Goal: Task Accomplishment & Management: Use online tool/utility

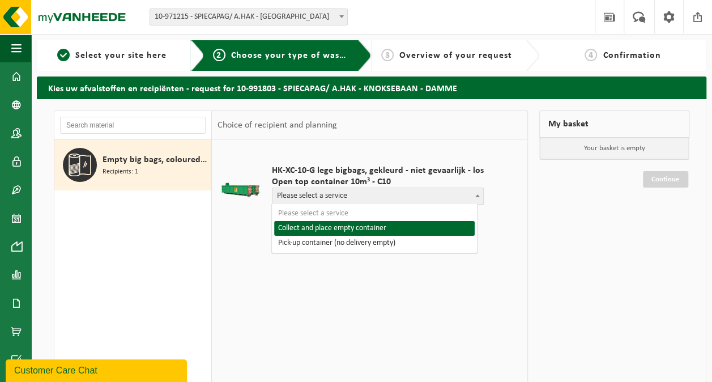
click at [440, 192] on span "Please select a service" at bounding box center [377, 196] width 211 height 16
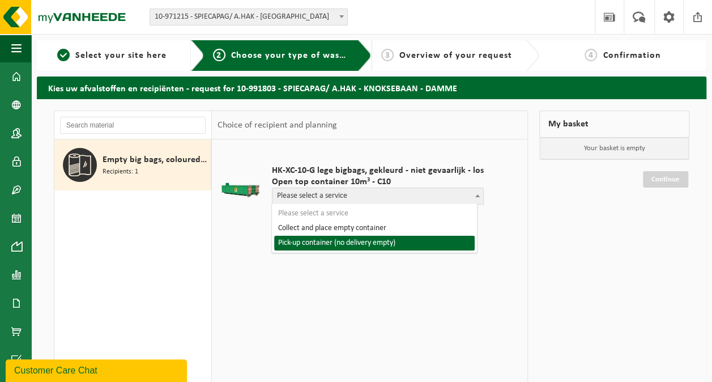
select select "P2PL-VEL-098610_HK-XC-10-GN-00_04-000990_72"
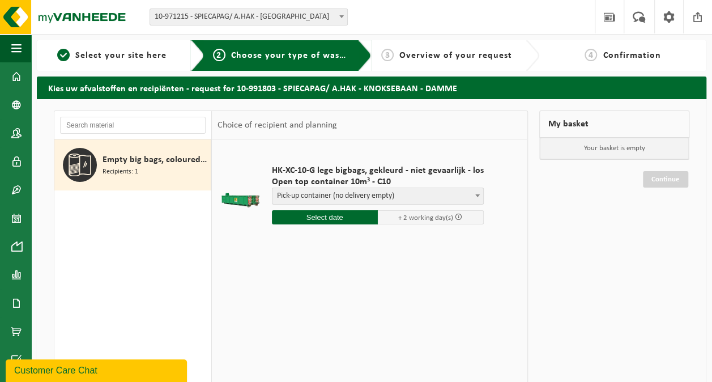
click at [312, 214] on input "text" at bounding box center [325, 217] width 106 height 14
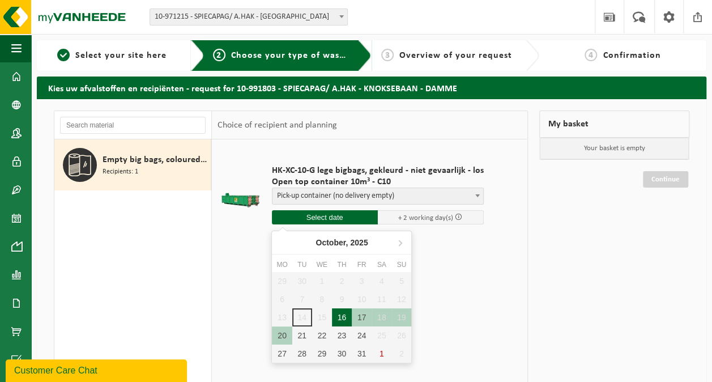
click at [346, 315] on div "16" at bounding box center [342, 317] width 20 height 18
type input "From 2025-10-16"
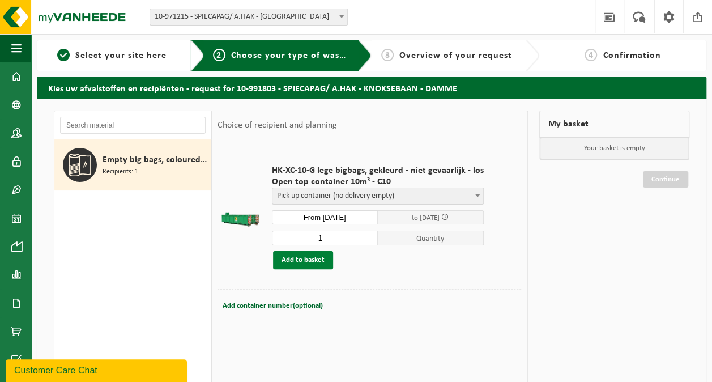
click at [314, 259] on button "Add to basket" at bounding box center [303, 260] width 60 height 18
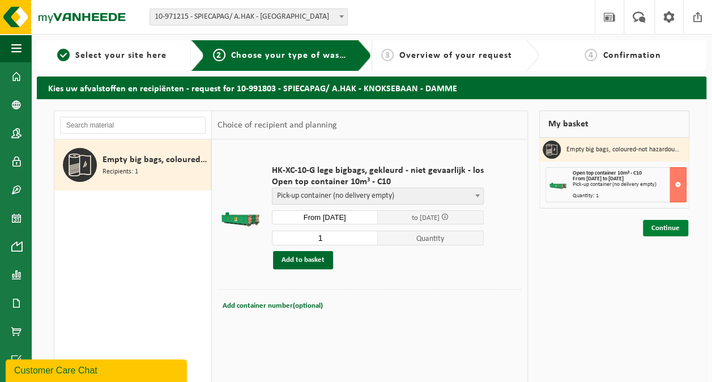
click at [666, 226] on link "Continue" at bounding box center [665, 228] width 45 height 16
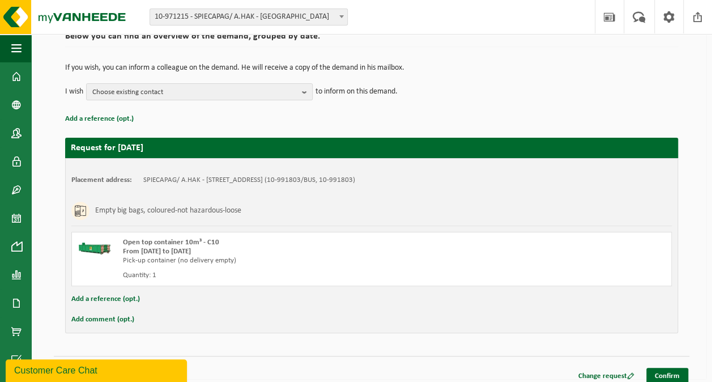
scroll to position [102, 0]
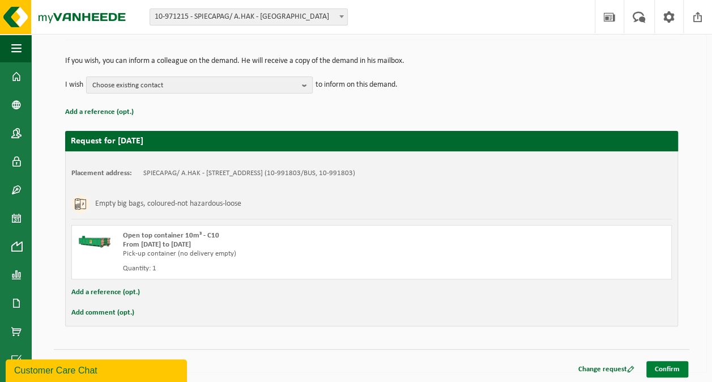
click at [668, 366] on link "Confirm" at bounding box center [667, 369] width 42 height 16
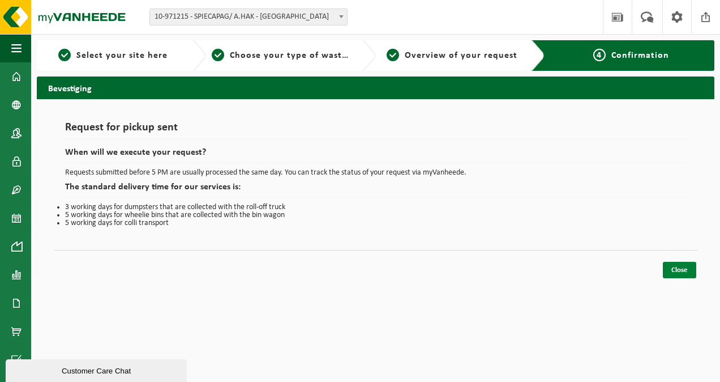
click at [680, 264] on link "Close" at bounding box center [679, 270] width 33 height 16
